Goal: Task Accomplishment & Management: Use online tool/utility

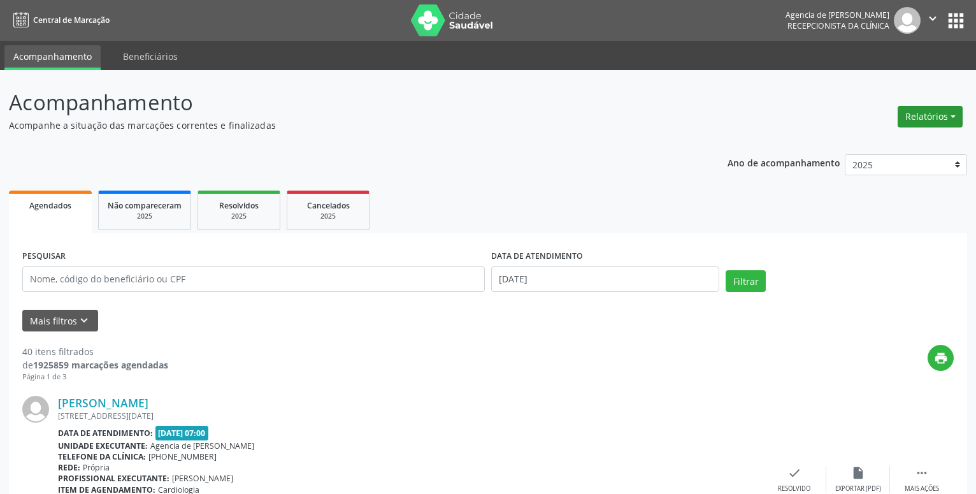
click at [919, 121] on button "Relatórios" at bounding box center [930, 117] width 65 height 22
click at [856, 149] on link "Agendamentos" at bounding box center [894, 144] width 137 height 18
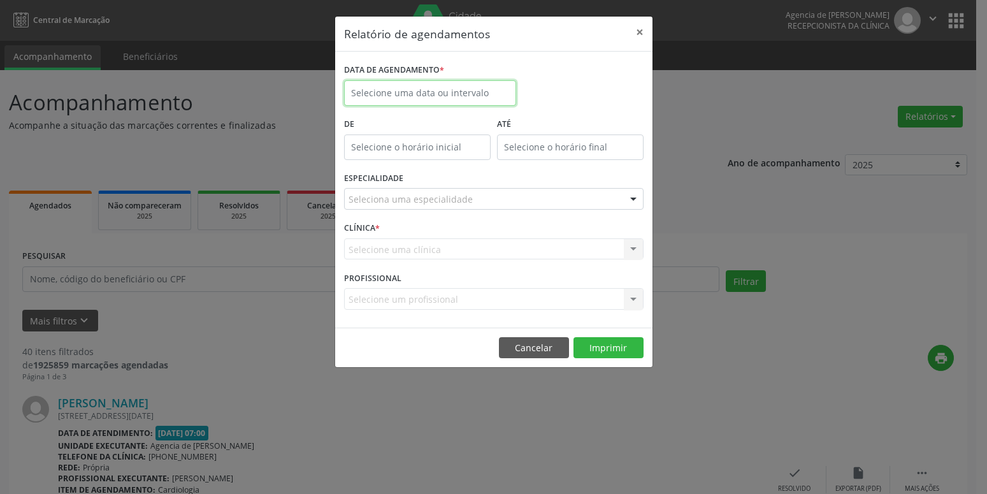
click at [472, 104] on input "text" at bounding box center [430, 92] width 172 height 25
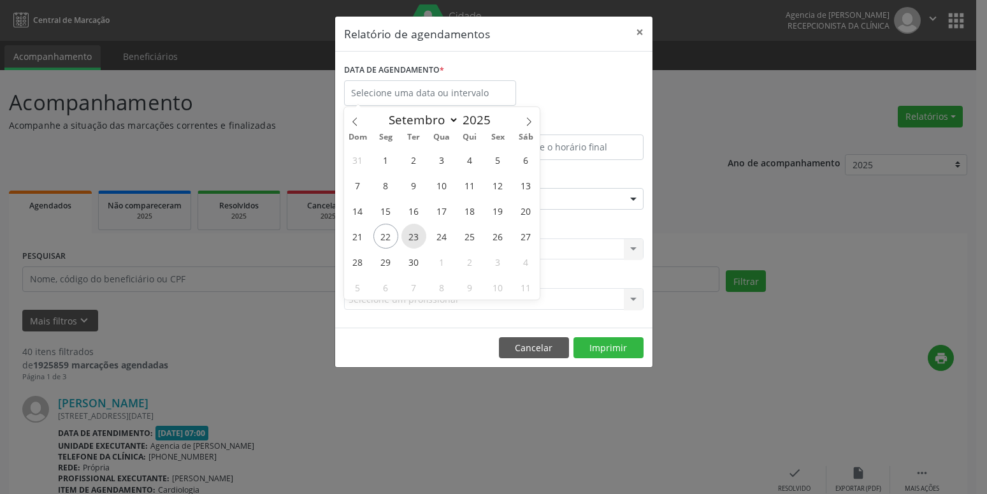
click at [413, 239] on span "23" at bounding box center [413, 236] width 25 height 25
type input "23/09/2025"
click at [413, 239] on span "23" at bounding box center [413, 236] width 25 height 25
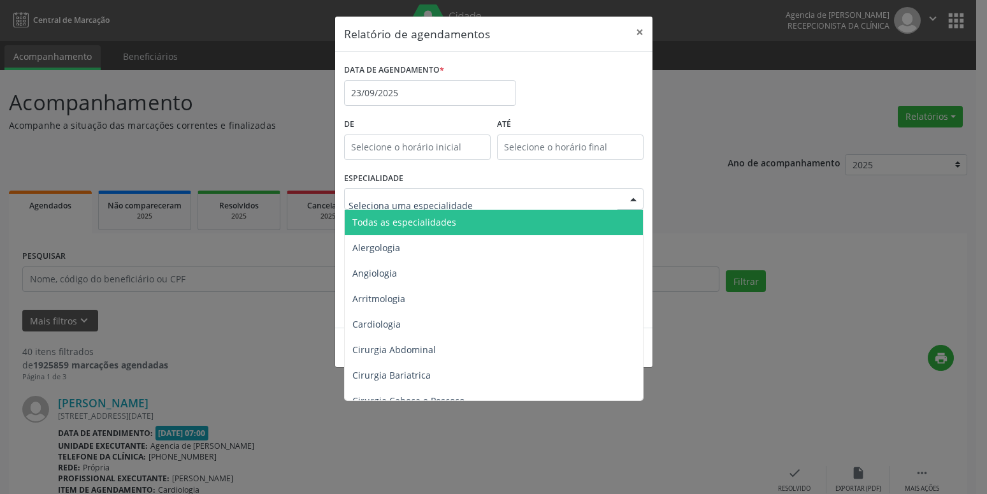
click at [418, 211] on span "Todas as especialidades" at bounding box center [495, 222] width 300 height 25
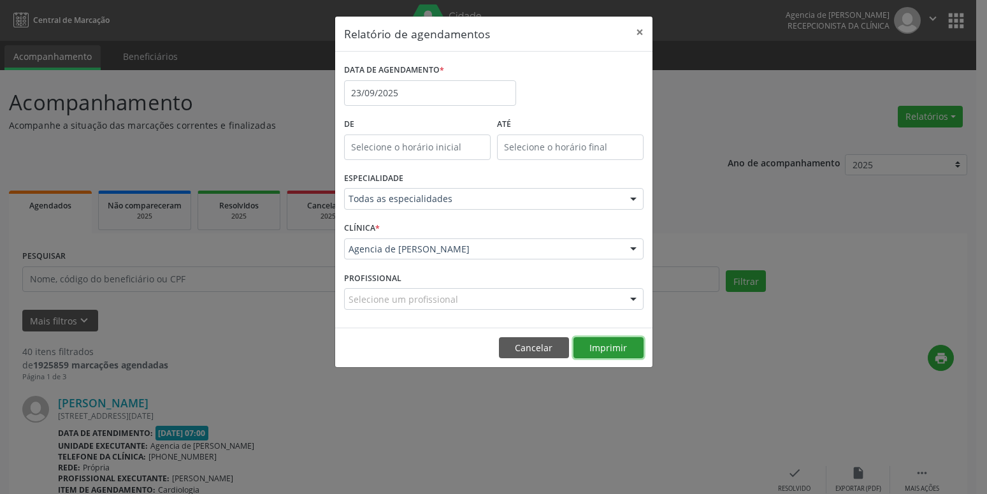
click at [586, 345] on button "Imprimir" at bounding box center [608, 348] width 70 height 22
click at [408, 90] on input "23/09/2025" at bounding box center [430, 92] width 172 height 25
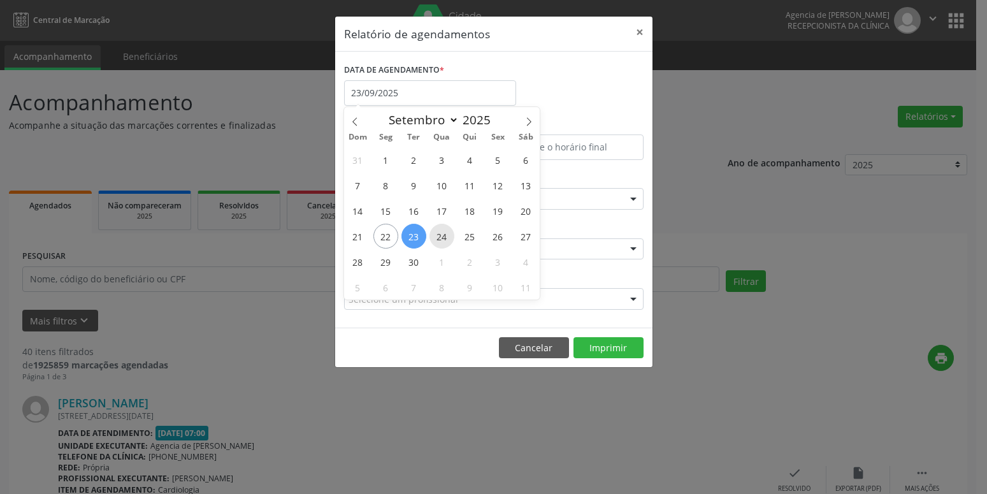
click at [439, 239] on span "24" at bounding box center [441, 236] width 25 height 25
type input "[DATE]"
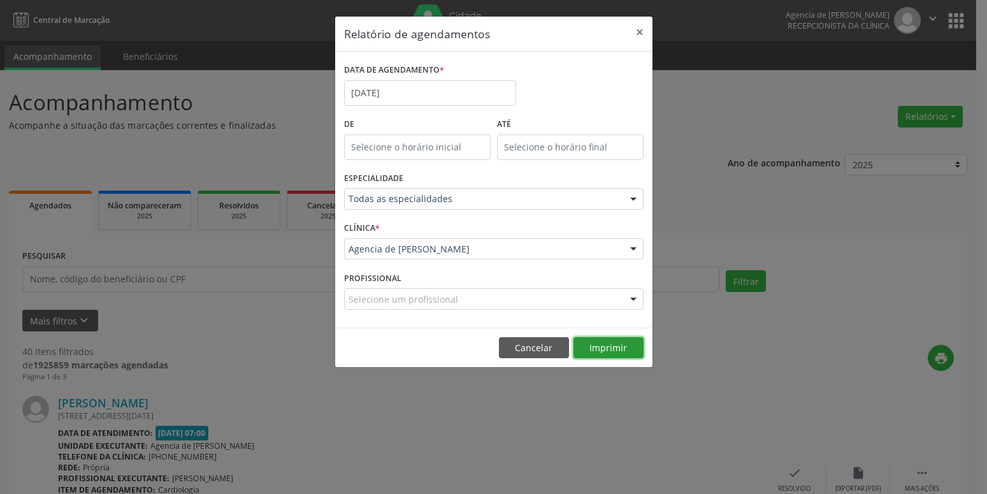
click at [598, 346] on button "Imprimir" at bounding box center [608, 348] width 70 height 22
